Goal: Check status: Check status

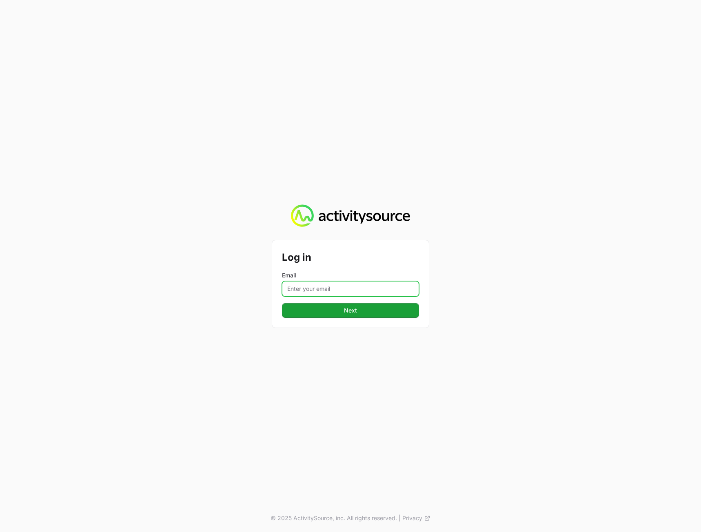
click at [311, 289] on input "Email" at bounding box center [350, 289] width 137 height 16
type input "[PERSON_NAME][EMAIL_ADDRESS][DOMAIN_NAME]"
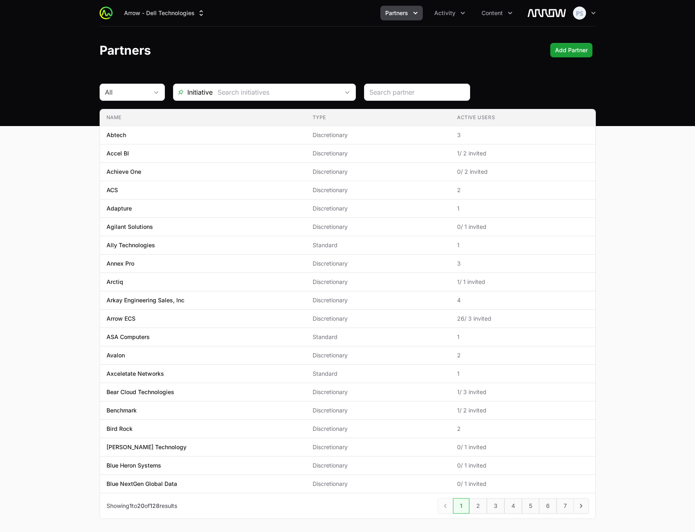
click at [407, 27] on header "Partners Add Partner Add Partner" at bounding box center [347, 50] width 695 height 47
click at [402, 17] on span "Partners" at bounding box center [396, 13] width 23 height 8
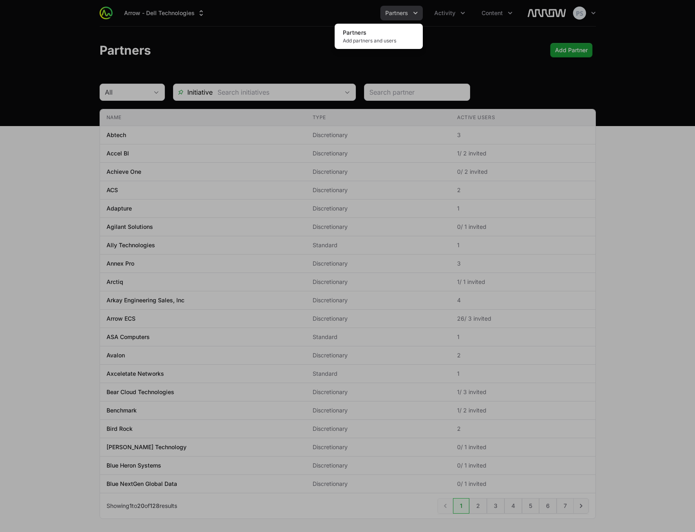
click at [402, 15] on div "Partners menu" at bounding box center [347, 266] width 695 height 532
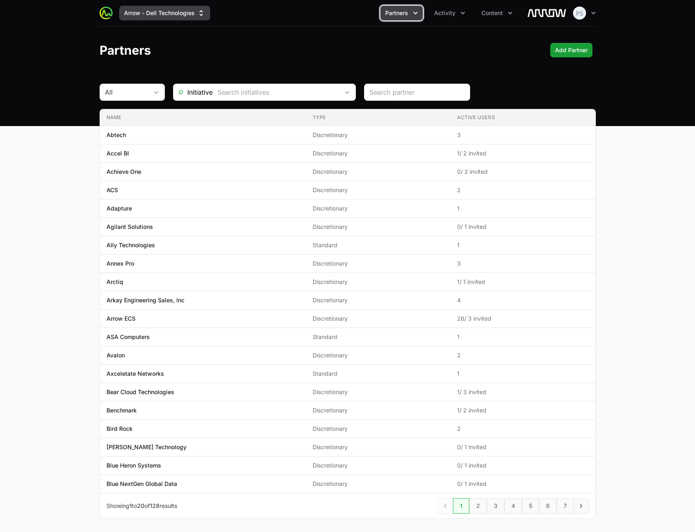
click at [151, 12] on button "Arrow - Dell Technologies" at bounding box center [164, 13] width 91 height 15
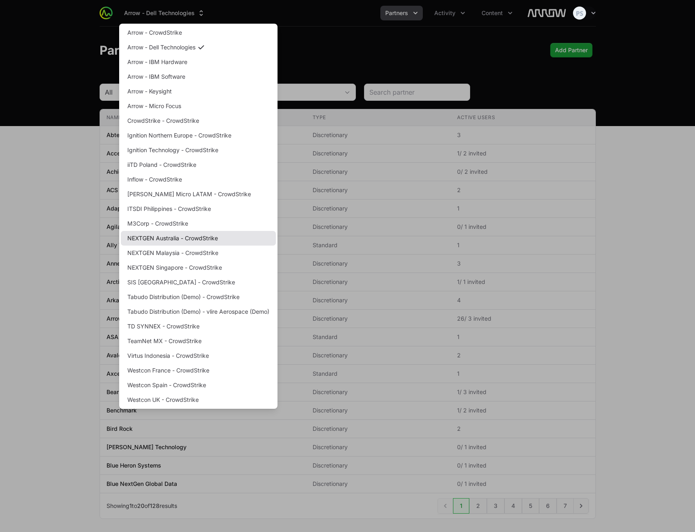
click at [178, 241] on link "NEXTGEN Australia - CrowdStrike" at bounding box center [198, 238] width 155 height 15
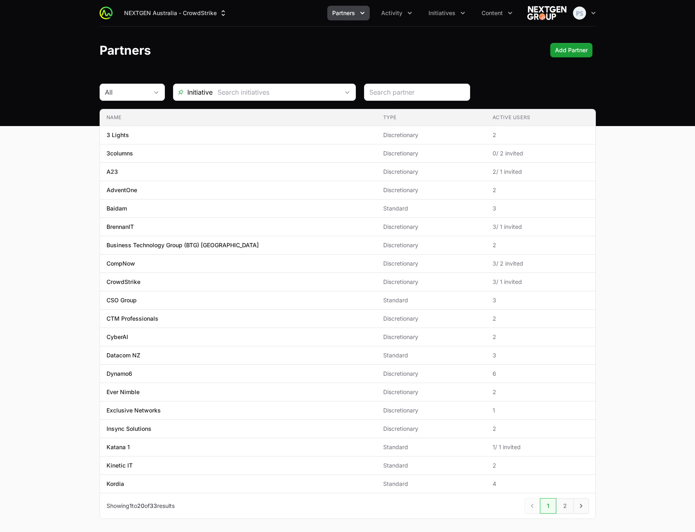
click at [397, 20] on div "NEXTGEN Australia - CrowdStrike Partners Activity Initiatives Content Open user…" at bounding box center [348, 13] width 496 height 26
click at [398, 18] on button "Activity" at bounding box center [396, 13] width 41 height 15
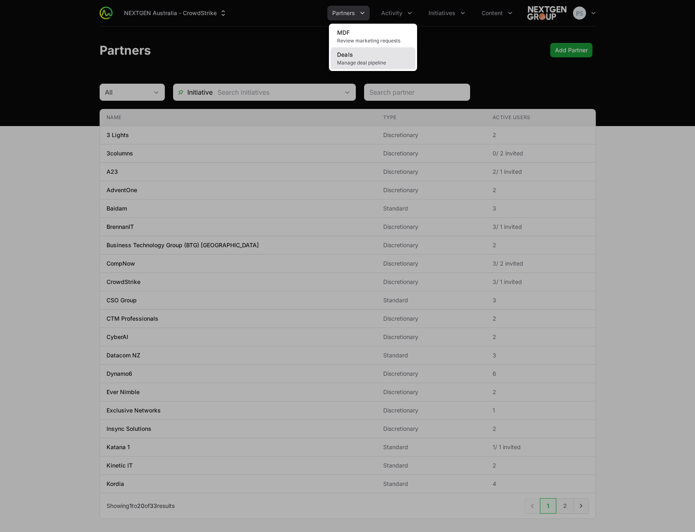
click at [388, 53] on link "Deals Manage deal pipeline" at bounding box center [373, 58] width 85 height 22
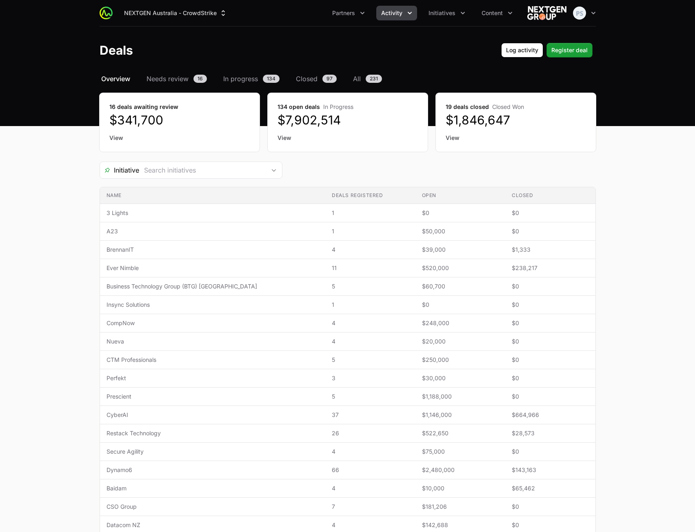
click at [395, 14] on span "Activity" at bounding box center [391, 13] width 21 height 8
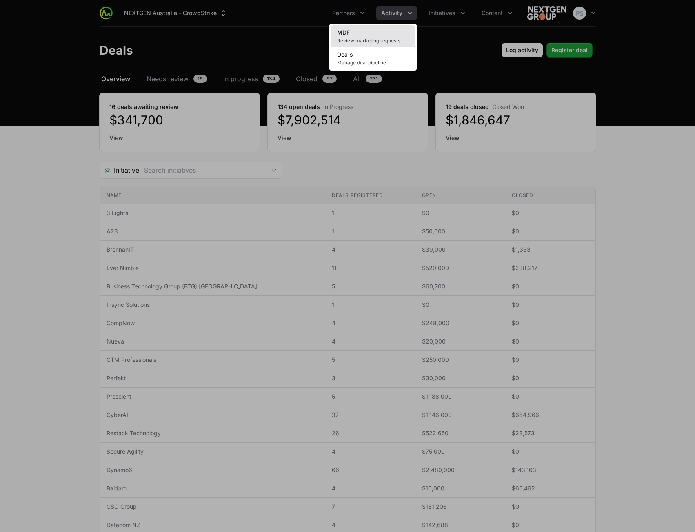
click at [378, 40] on span "Review marketing requests" at bounding box center [373, 41] width 72 height 7
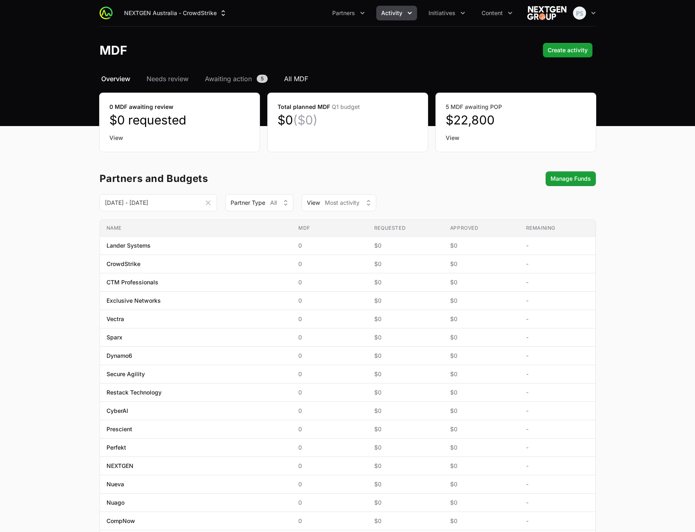
click at [297, 76] on span "All MDF" at bounding box center [296, 79] width 24 height 10
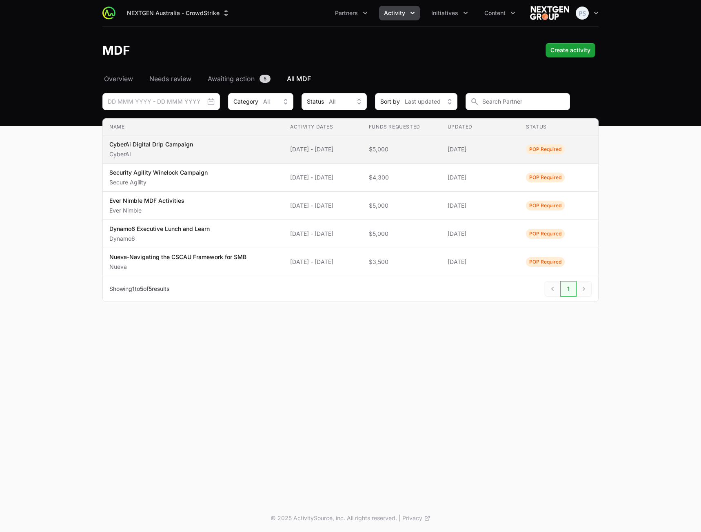
click at [328, 149] on span "[DATE] - [DATE]" at bounding box center [323, 149] width 66 height 8
